Goal: Transaction & Acquisition: Purchase product/service

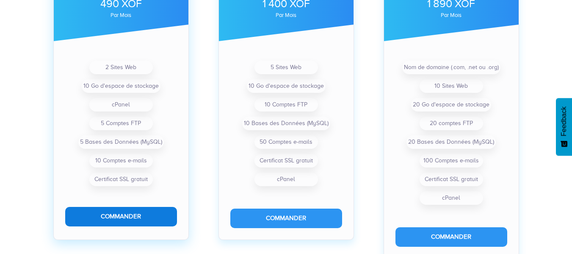
scroll to position [349, 0]
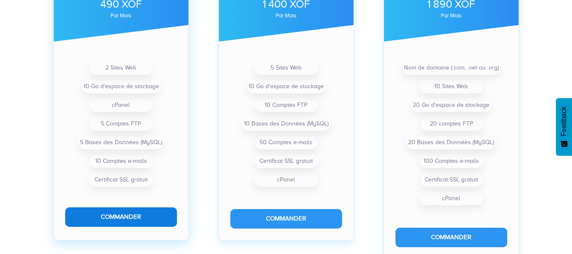
click at [129, 215] on button "Commander" at bounding box center [121, 216] width 112 height 19
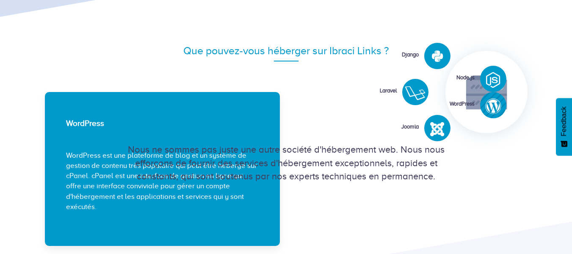
scroll to position [974, 0]
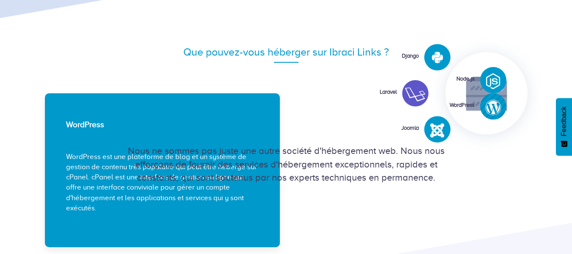
click at [417, 98] on icon at bounding box center [415, 94] width 20 height 16
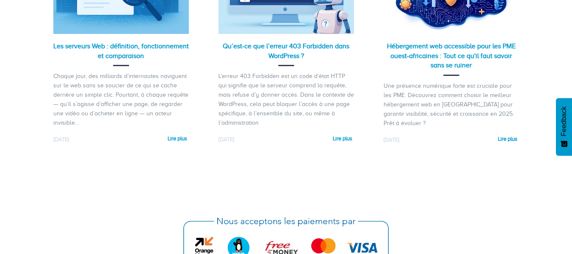
scroll to position [1955, 0]
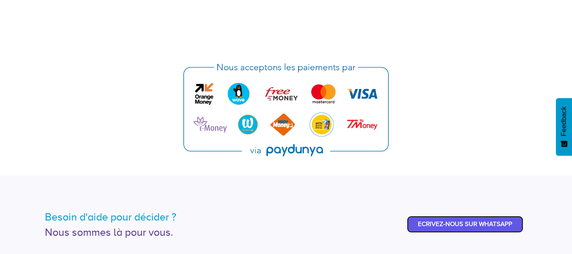
click at [473, 224] on link "Ecrivez-nous sur WhatsApp" at bounding box center [465, 224] width 116 height 17
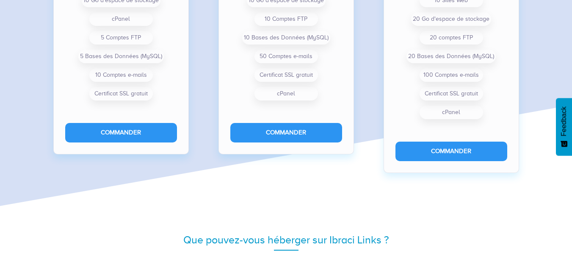
scroll to position [750, 0]
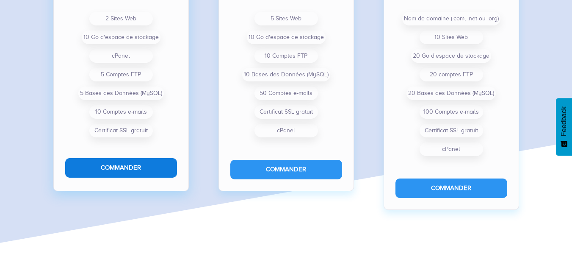
click at [123, 166] on button "Commander" at bounding box center [121, 167] width 112 height 19
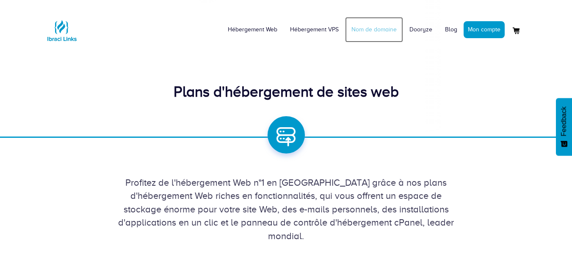
click at [375, 30] on link "Nom de domaine" at bounding box center [374, 29] width 58 height 25
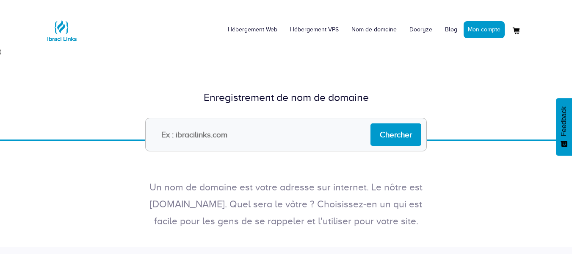
click at [218, 135] on input "text" at bounding box center [286, 134] width 282 height 33
drag, startPoint x: 180, startPoint y: 134, endPoint x: 124, endPoint y: 123, distance: 56.6
click at [124, 123] on form "[DOMAIN_NAME] [PERSON_NAME]" at bounding box center [286, 134] width 495 height 33
click at [232, 138] on input "[DOMAIN_NAME]" at bounding box center [286, 134] width 282 height 33
type input "[DOMAIN_NAME]"
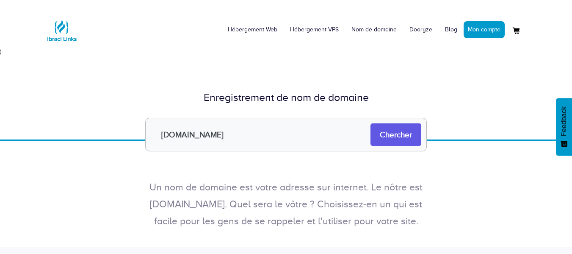
click at [393, 135] on input "Chercher" at bounding box center [396, 134] width 51 height 22
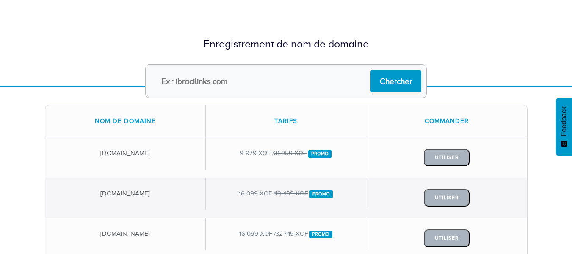
scroll to position [43, 0]
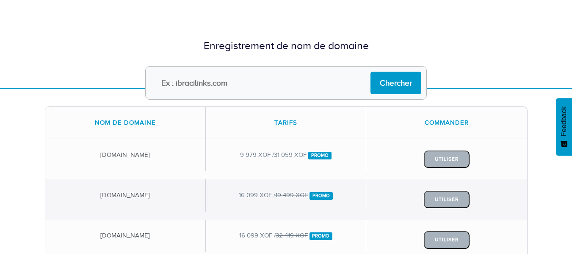
click at [259, 83] on input "text" at bounding box center [286, 82] width 282 height 33
type input "[DOMAIN_NAME]"
click at [397, 82] on input "Chercher" at bounding box center [396, 83] width 51 height 22
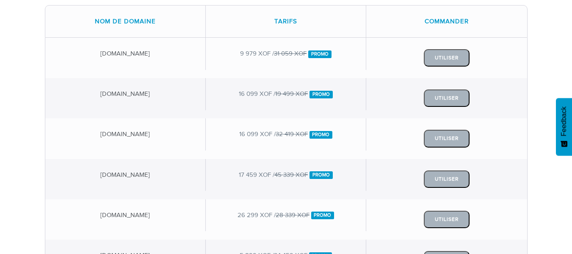
scroll to position [145, 0]
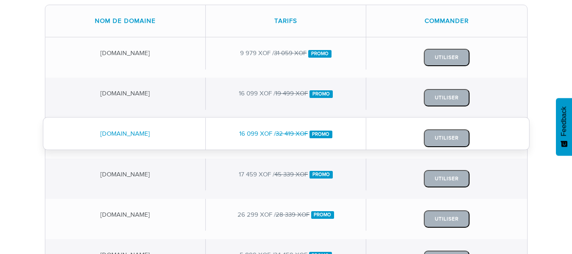
click at [227, 143] on div "16 099 XOF / 32 419 XOF Promo" at bounding box center [286, 134] width 160 height 32
click at [259, 130] on div "16 099 XOF / 32 419 XOF Promo" at bounding box center [286, 134] width 160 height 32
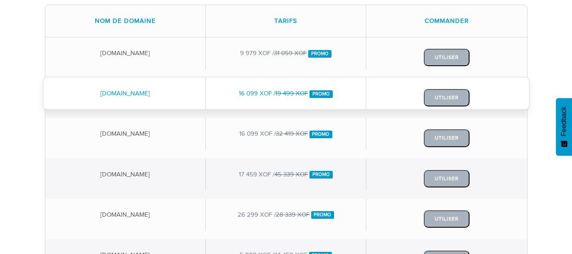
click at [254, 97] on div "16 099 XOF / 19 499 XOF Promo" at bounding box center [286, 93] width 160 height 32
click at [254, 95] on div "16 099 XOF / 19 499 XOF Promo" at bounding box center [286, 93] width 160 height 32
click at [138, 94] on div "[DOMAIN_NAME]" at bounding box center [125, 93] width 160 height 32
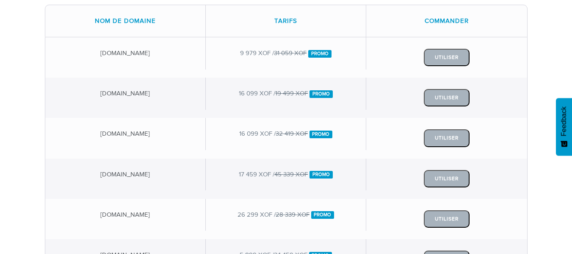
click at [283, 23] on div "Tarifs" at bounding box center [286, 21] width 160 height 32
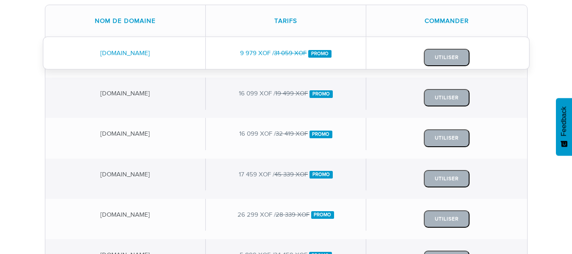
click at [146, 60] on div "[DOMAIN_NAME]" at bounding box center [125, 53] width 160 height 32
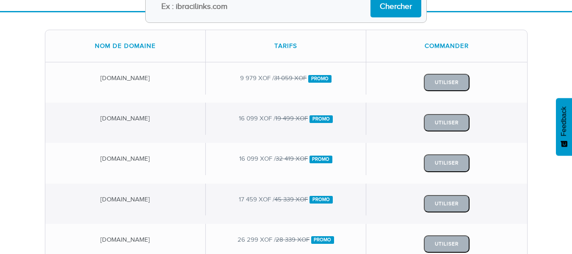
scroll to position [139, 0]
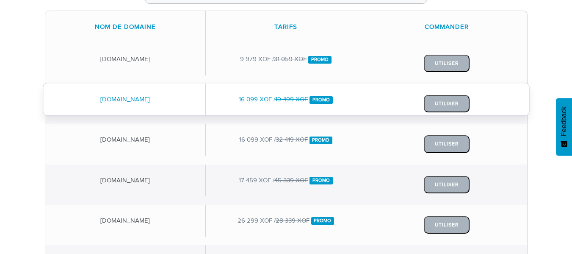
click at [147, 103] on div "[DOMAIN_NAME]" at bounding box center [125, 99] width 160 height 32
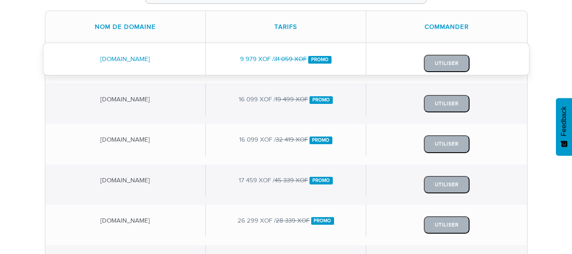
click at [133, 58] on div "[DOMAIN_NAME]" at bounding box center [125, 59] width 160 height 32
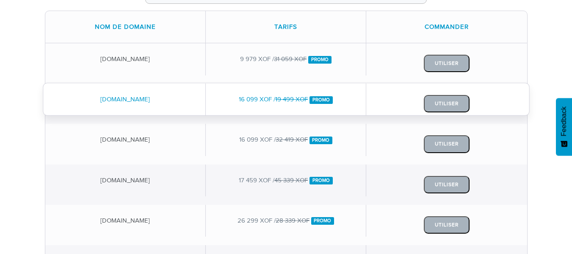
click at [169, 102] on div "[DOMAIN_NAME]" at bounding box center [125, 99] width 160 height 32
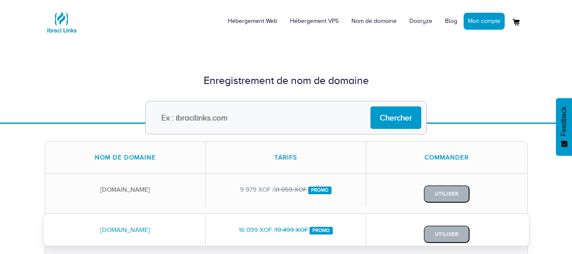
scroll to position [0, 0]
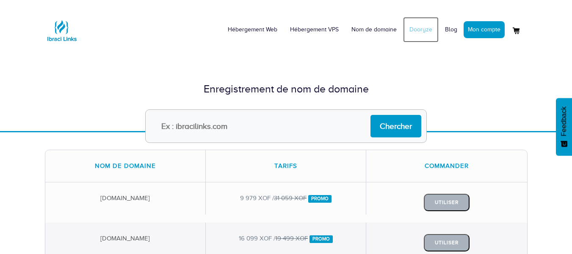
click at [420, 33] on link "Dooryze" at bounding box center [421, 29] width 36 height 25
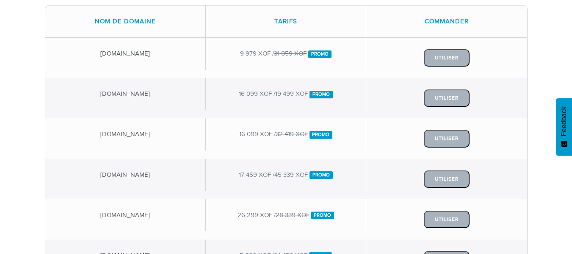
scroll to position [163, 0]
